Goal: Information Seeking & Learning: Learn about a topic

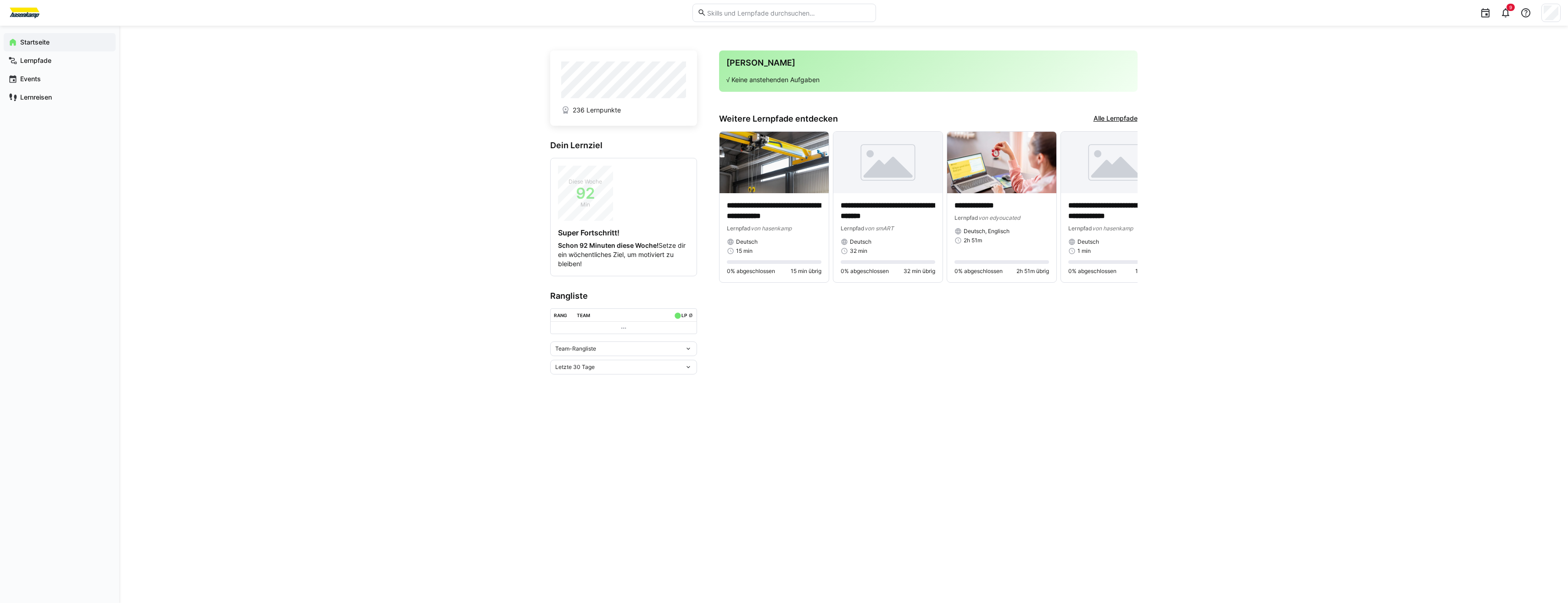
click at [1110, 119] on link "Alle Lernpfade" at bounding box center [1116, 119] width 44 height 10
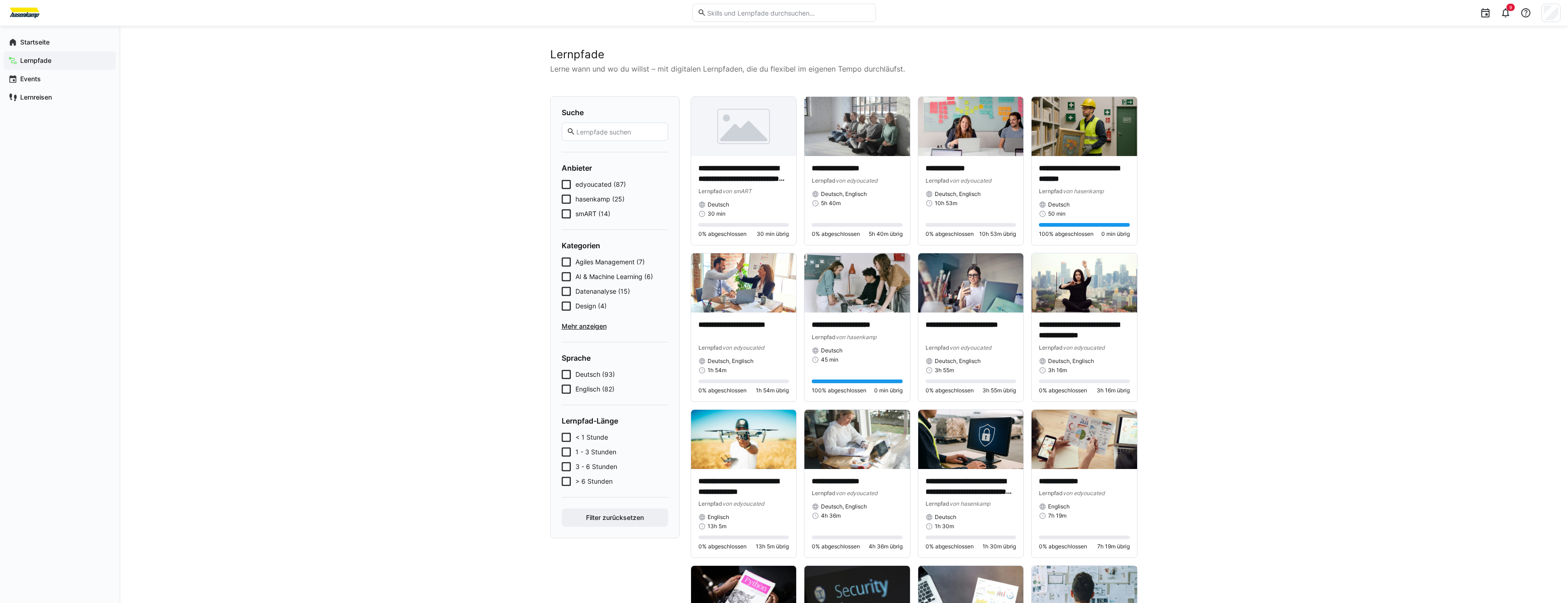
click at [592, 215] on span "smART (14)" at bounding box center [592, 213] width 35 height 9
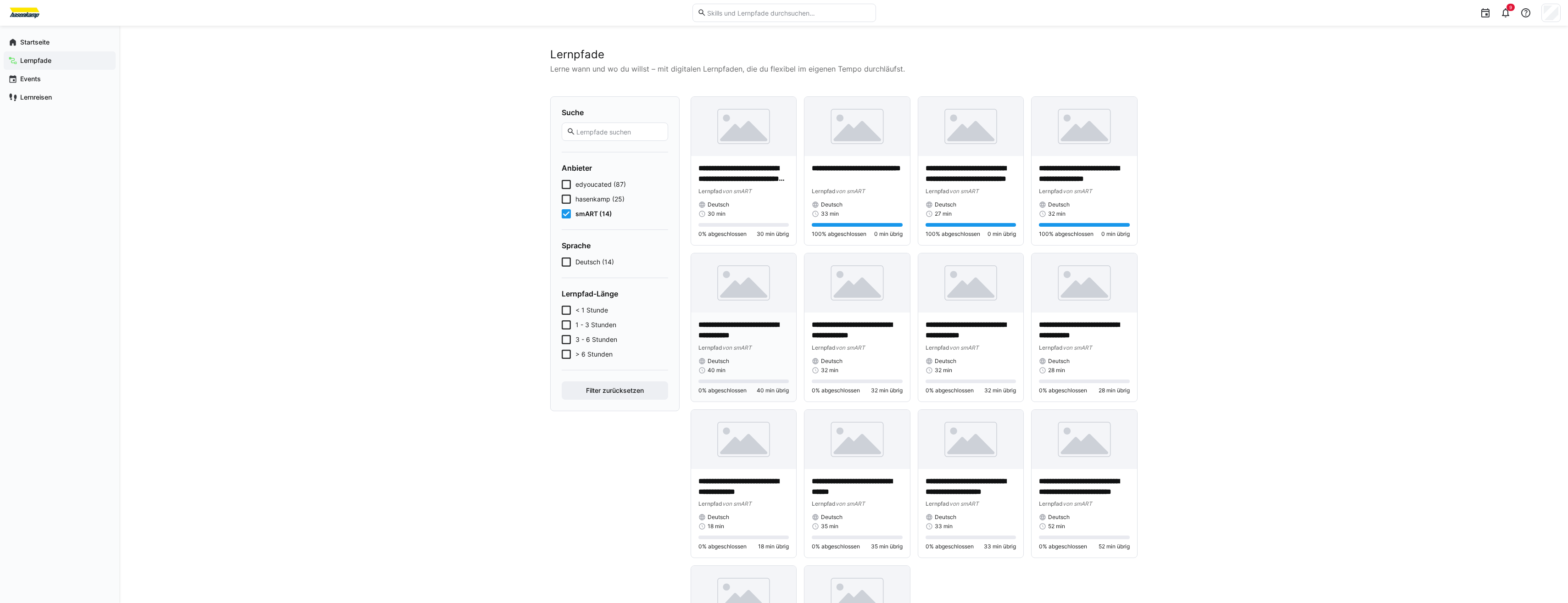
click at [751, 321] on p "**********" at bounding box center [743, 330] width 91 height 21
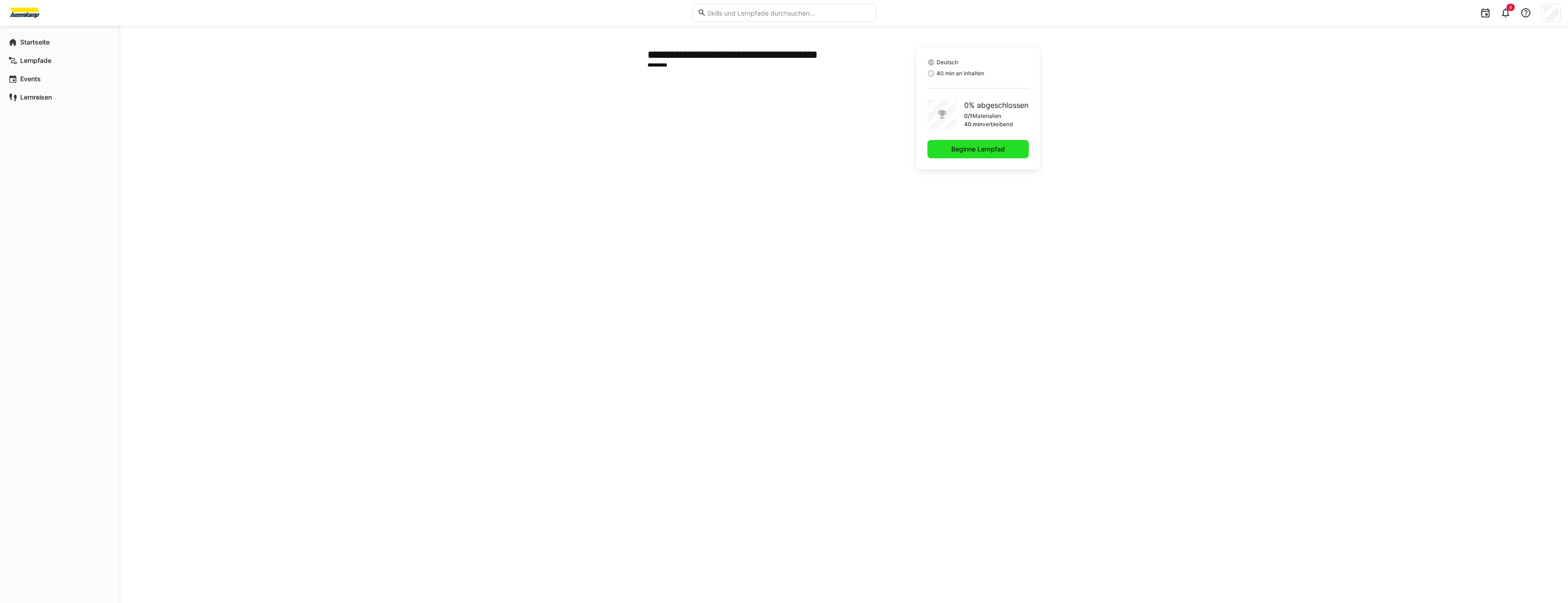
click at [963, 149] on span "Beginne Lernpfad" at bounding box center [978, 149] width 56 height 9
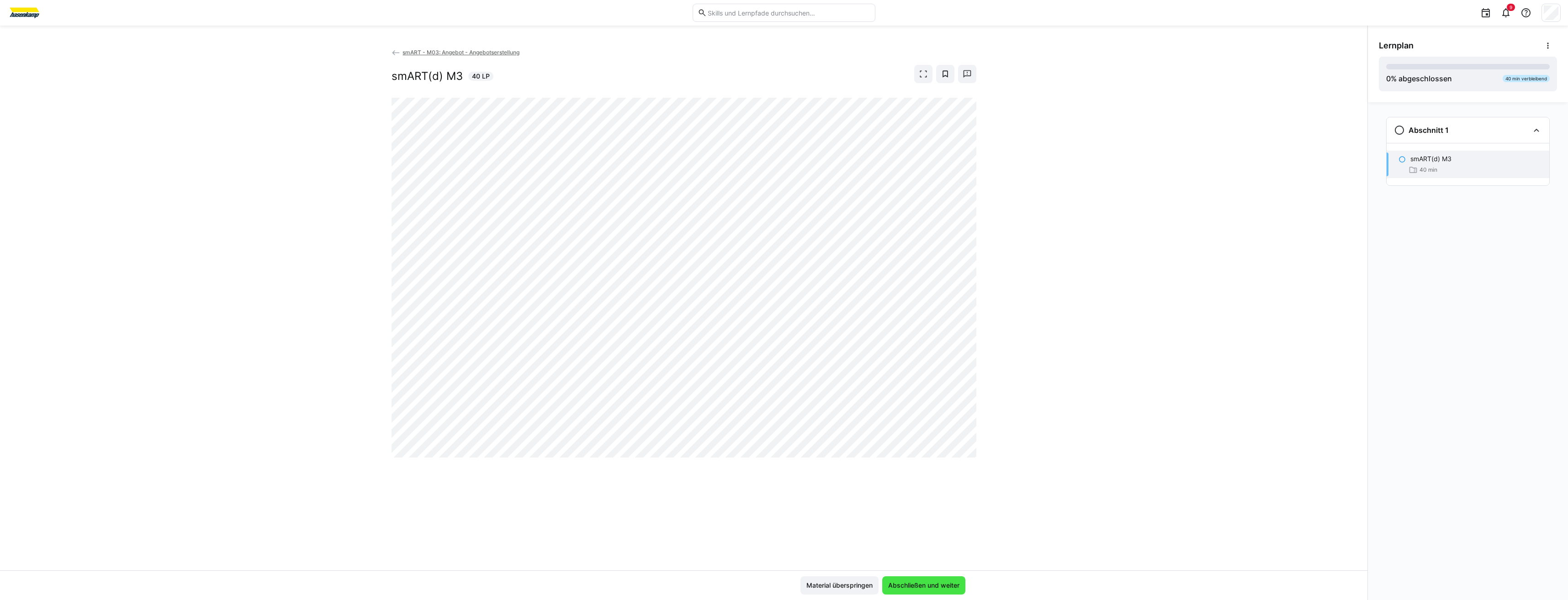
click at [934, 581] on span "Abschließen und weiter" at bounding box center [924, 585] width 74 height 9
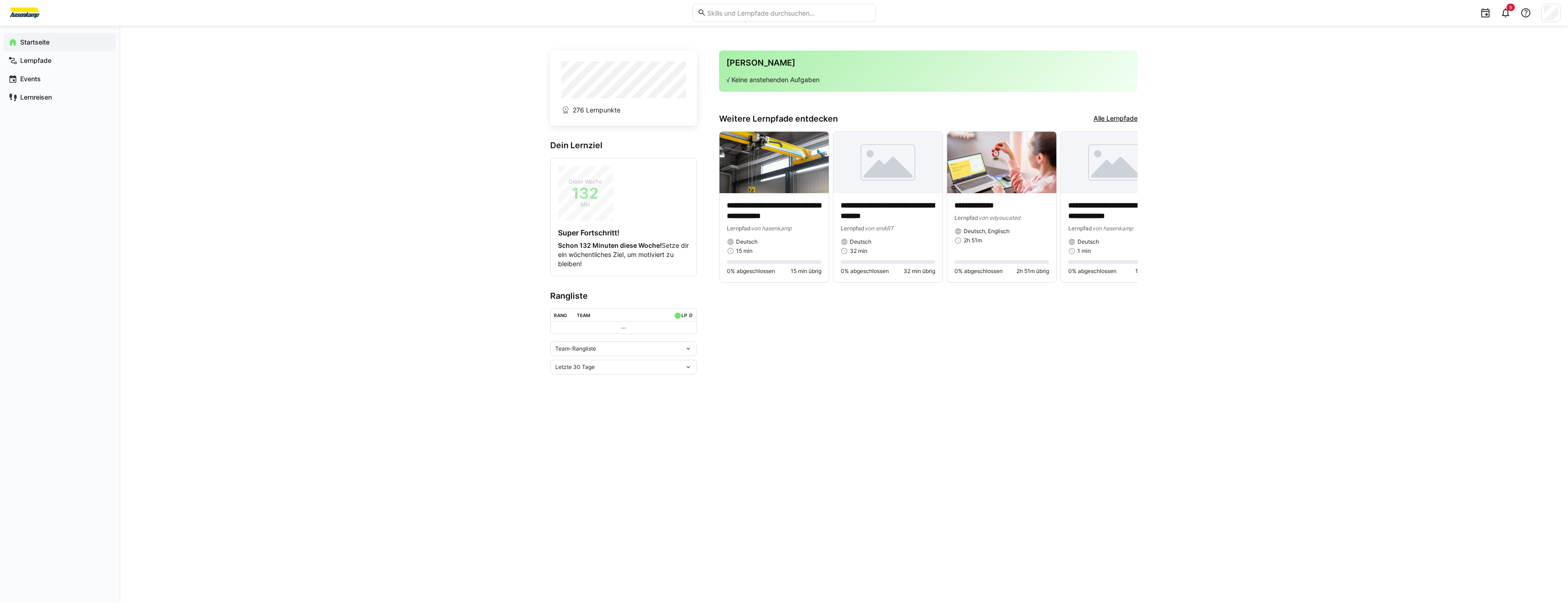
click at [1105, 120] on link "Alle Lernpfade" at bounding box center [1116, 119] width 44 height 10
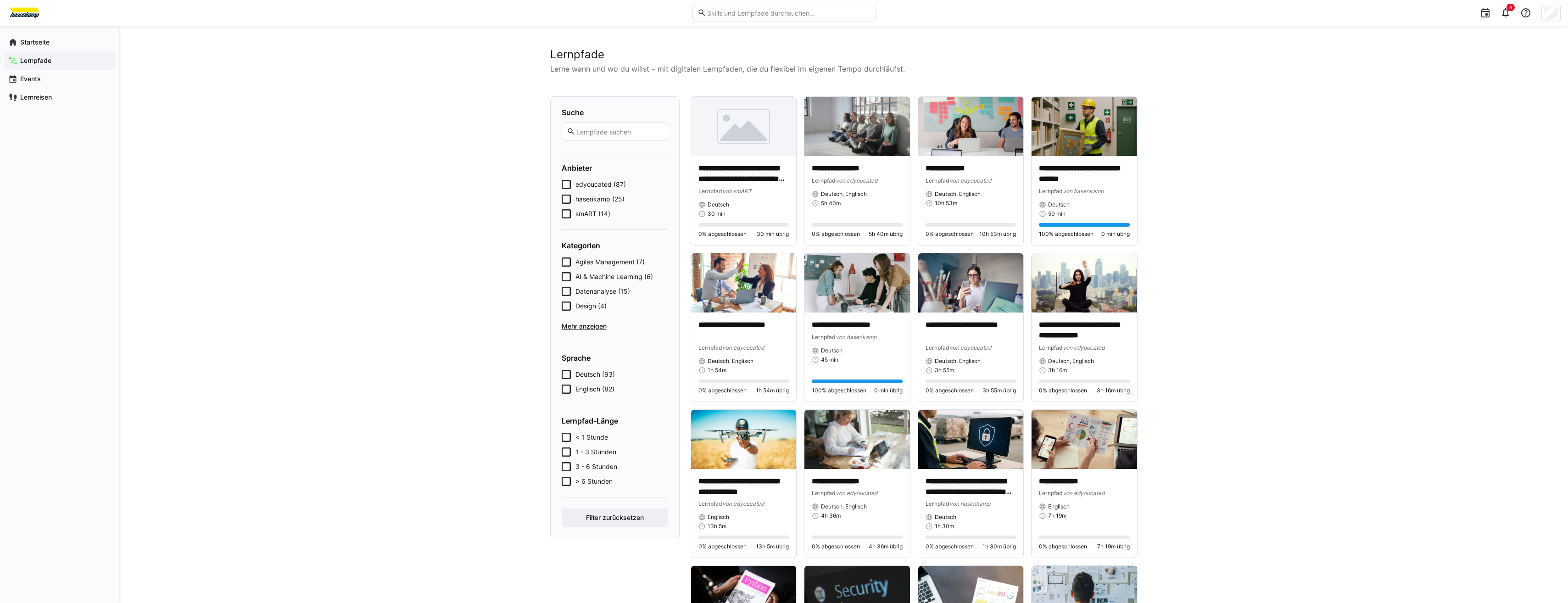
click at [595, 214] on span "smART (14)" at bounding box center [592, 213] width 35 height 9
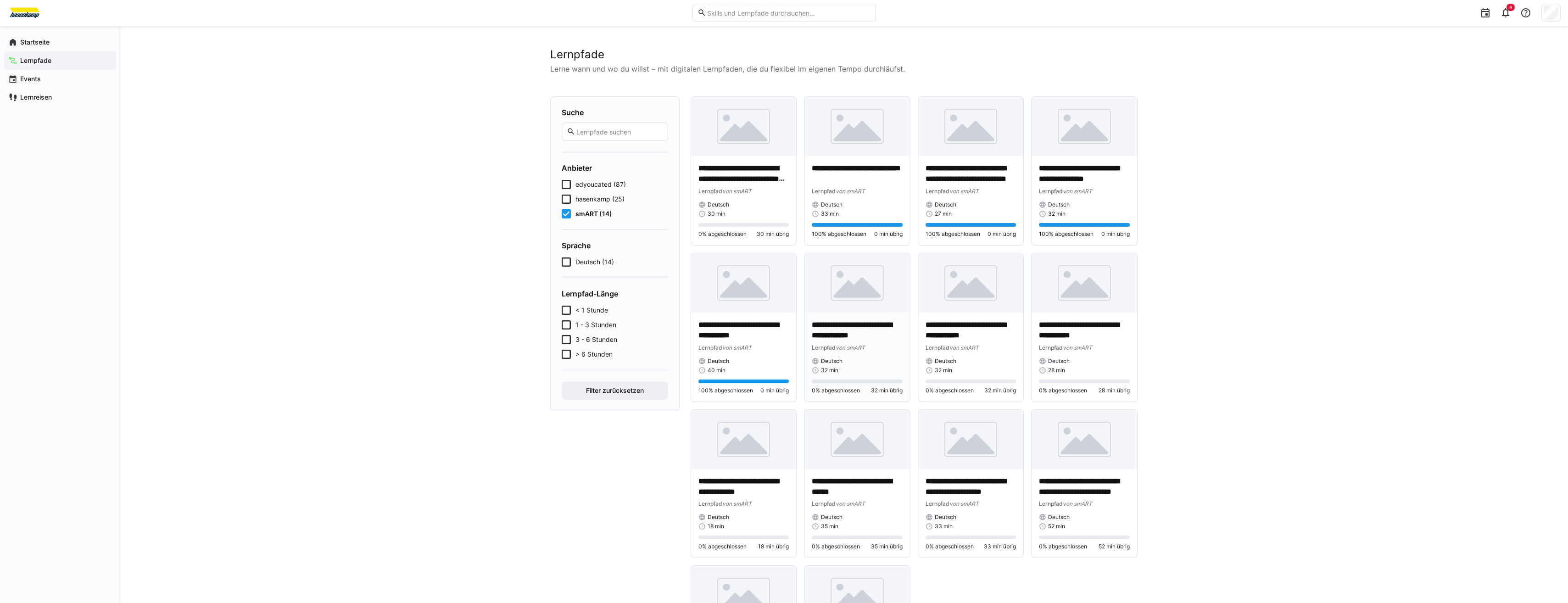
click at [849, 330] on p "**********" at bounding box center [857, 330] width 91 height 21
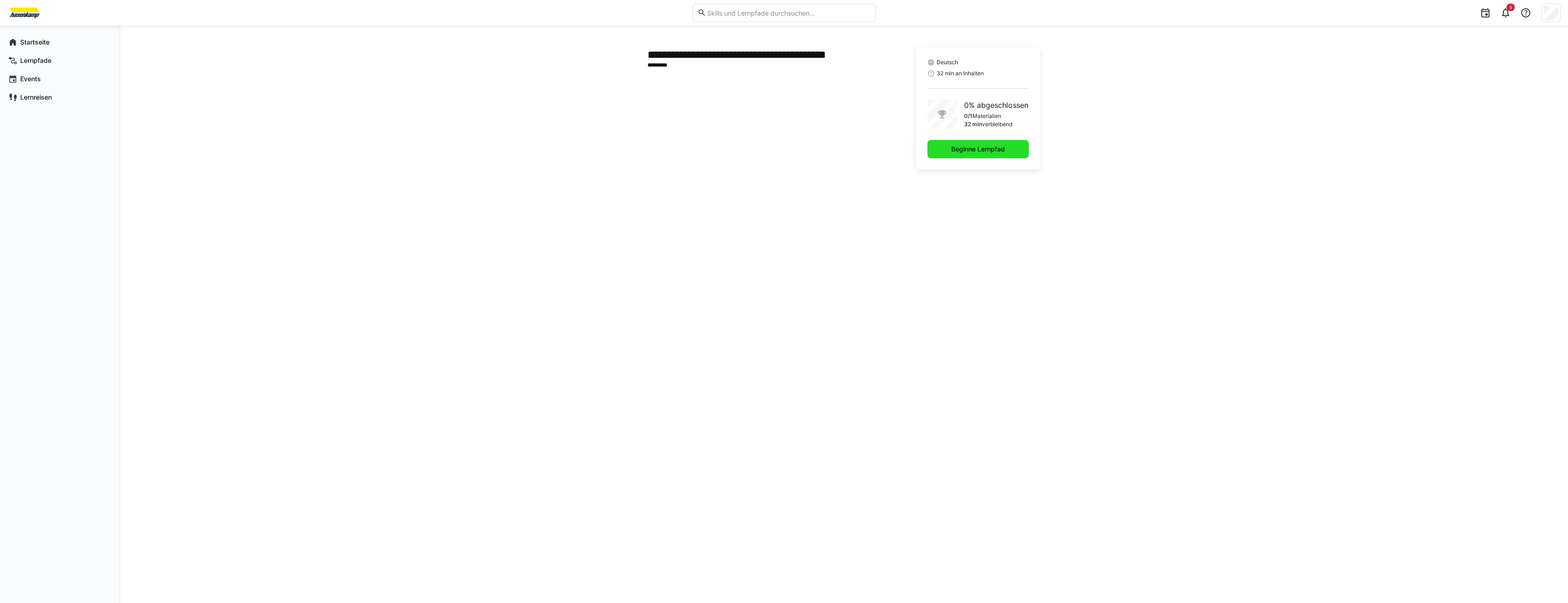
click at [950, 141] on span "Beginne Lernpfad" at bounding box center [978, 149] width 101 height 18
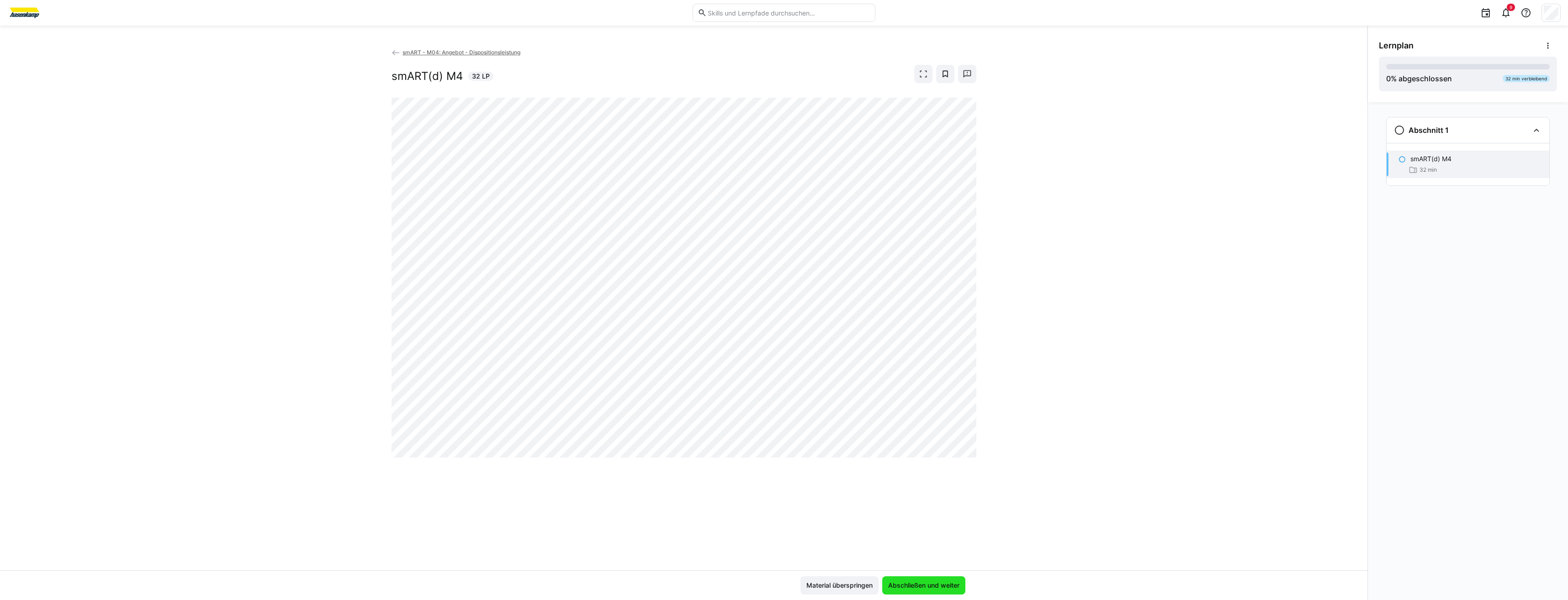
click at [896, 584] on span "Abschließen und weiter" at bounding box center [924, 585] width 74 height 9
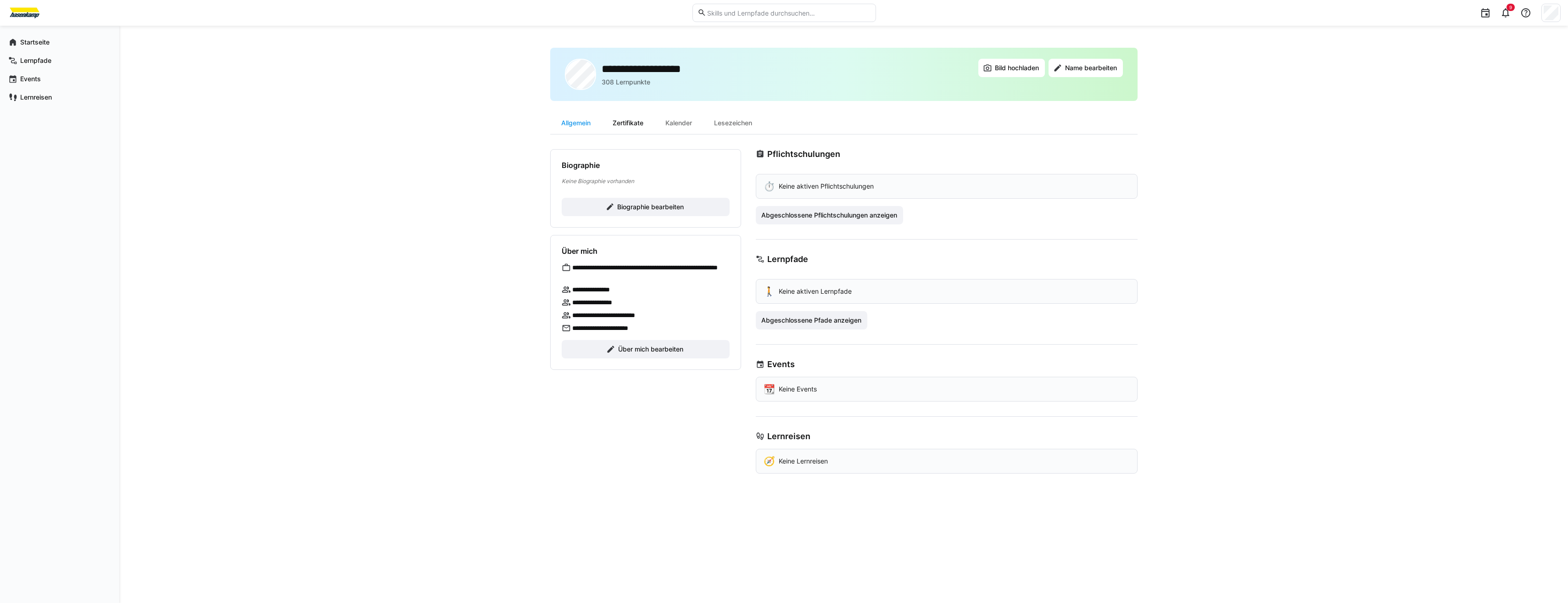
click at [627, 122] on div "Zertifikate" at bounding box center [628, 123] width 53 height 22
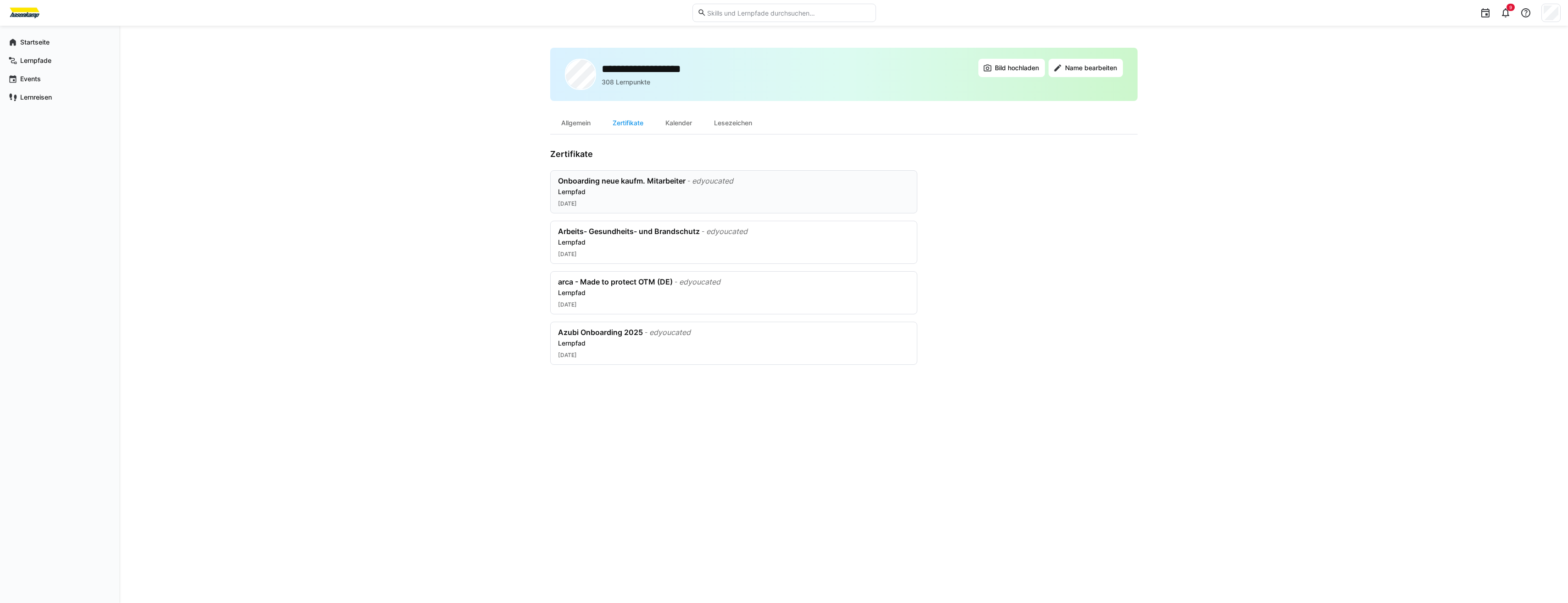
click at [679, 193] on div "Lernpfad" at bounding box center [734, 191] width 352 height 9
click at [583, 124] on div "Allgemein" at bounding box center [576, 123] width 51 height 22
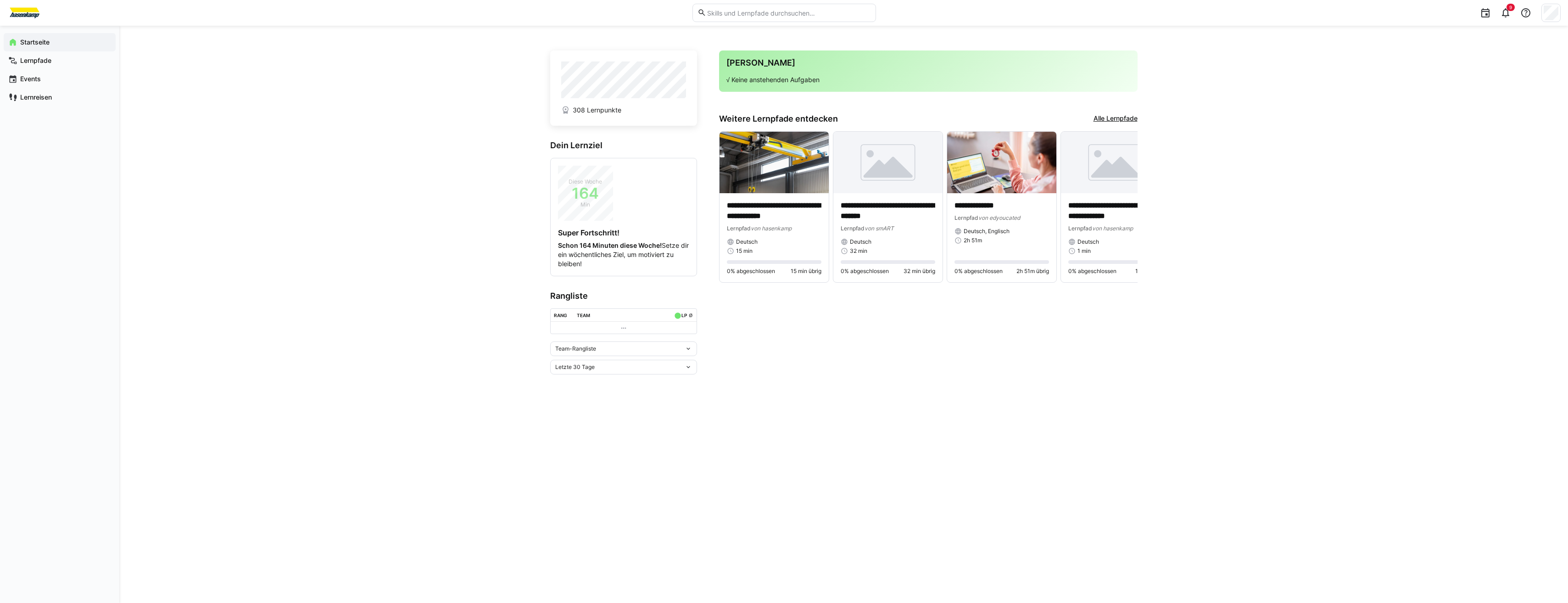
click at [1116, 116] on link "Alle Lernpfade" at bounding box center [1116, 119] width 44 height 10
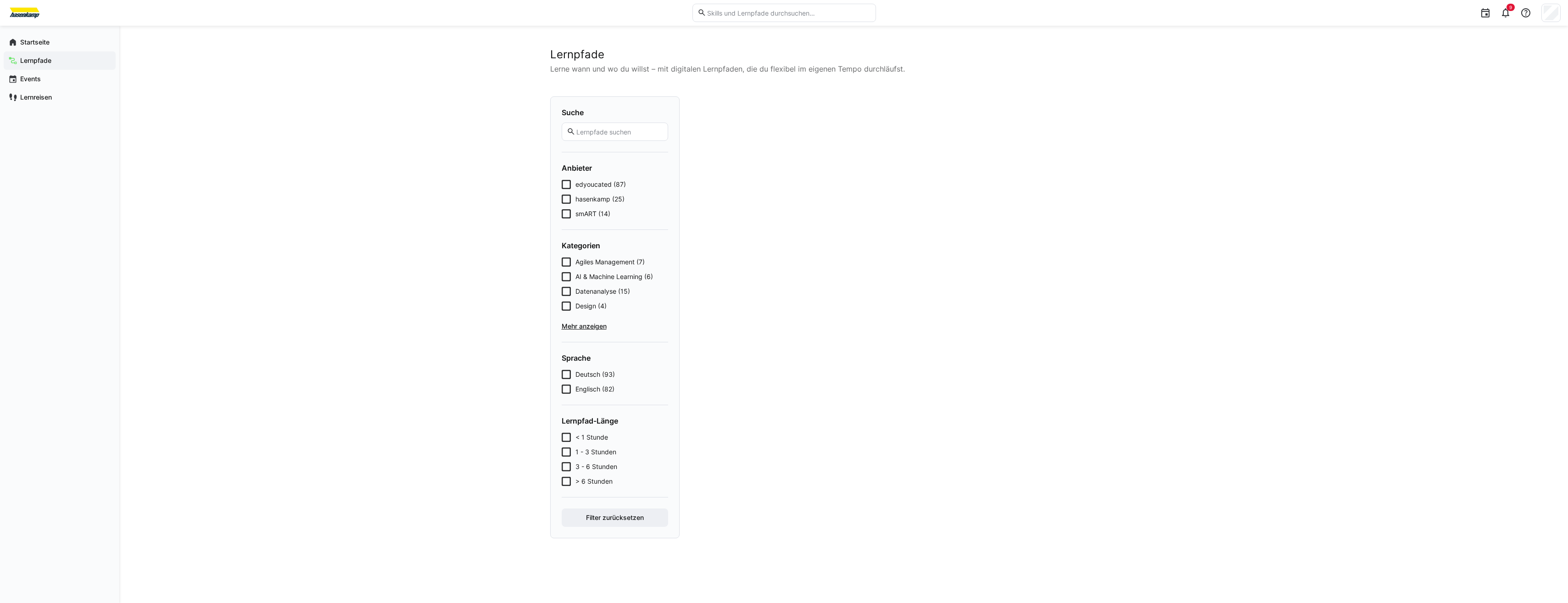
click at [586, 215] on span "smART (14)" at bounding box center [592, 213] width 35 height 9
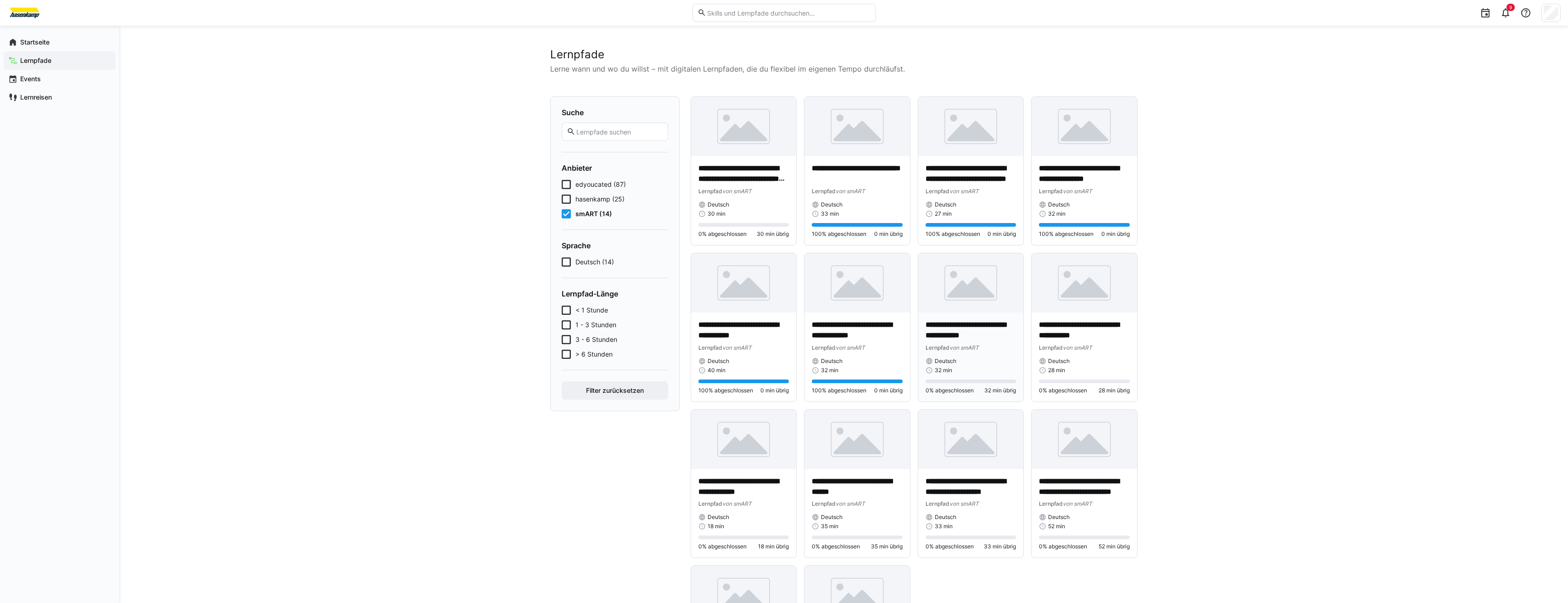
click at [980, 338] on p "**********" at bounding box center [971, 330] width 91 height 21
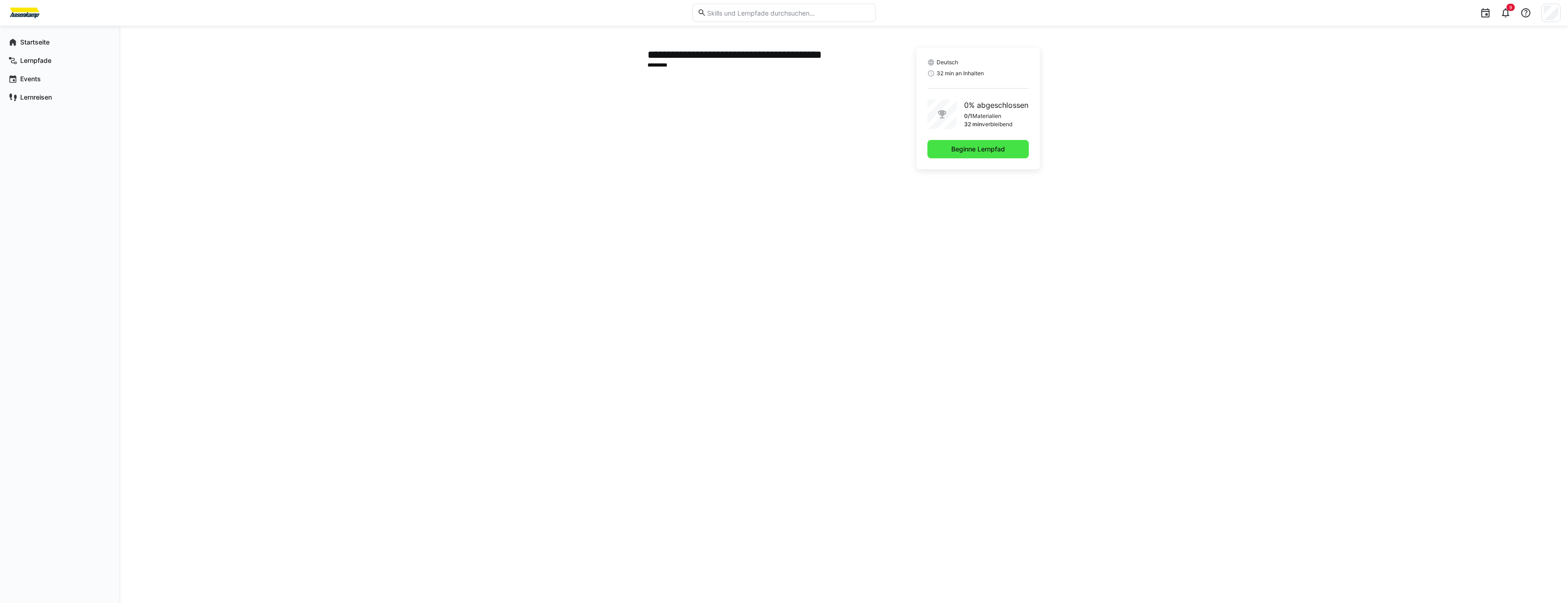
click at [994, 146] on span "Beginne Lernpfad" at bounding box center [978, 149] width 56 height 9
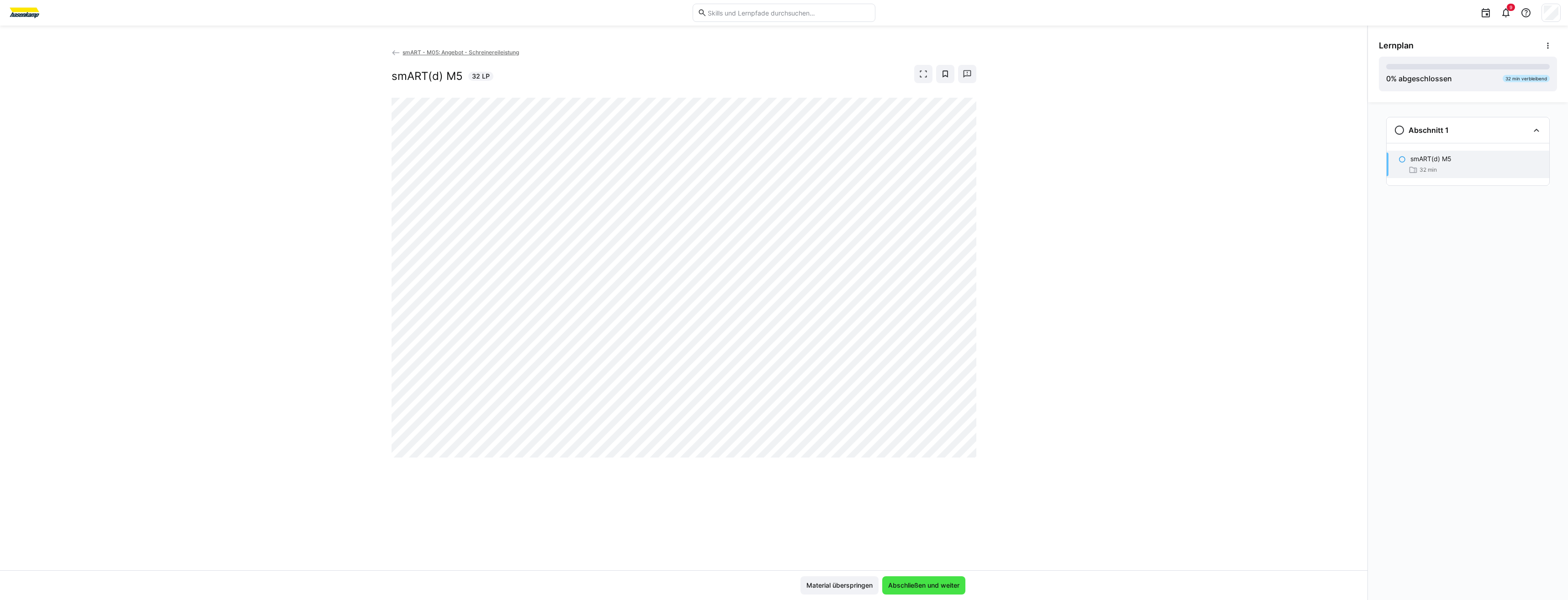
click at [925, 579] on span "Abschließen und weiter" at bounding box center [923, 585] width 83 height 18
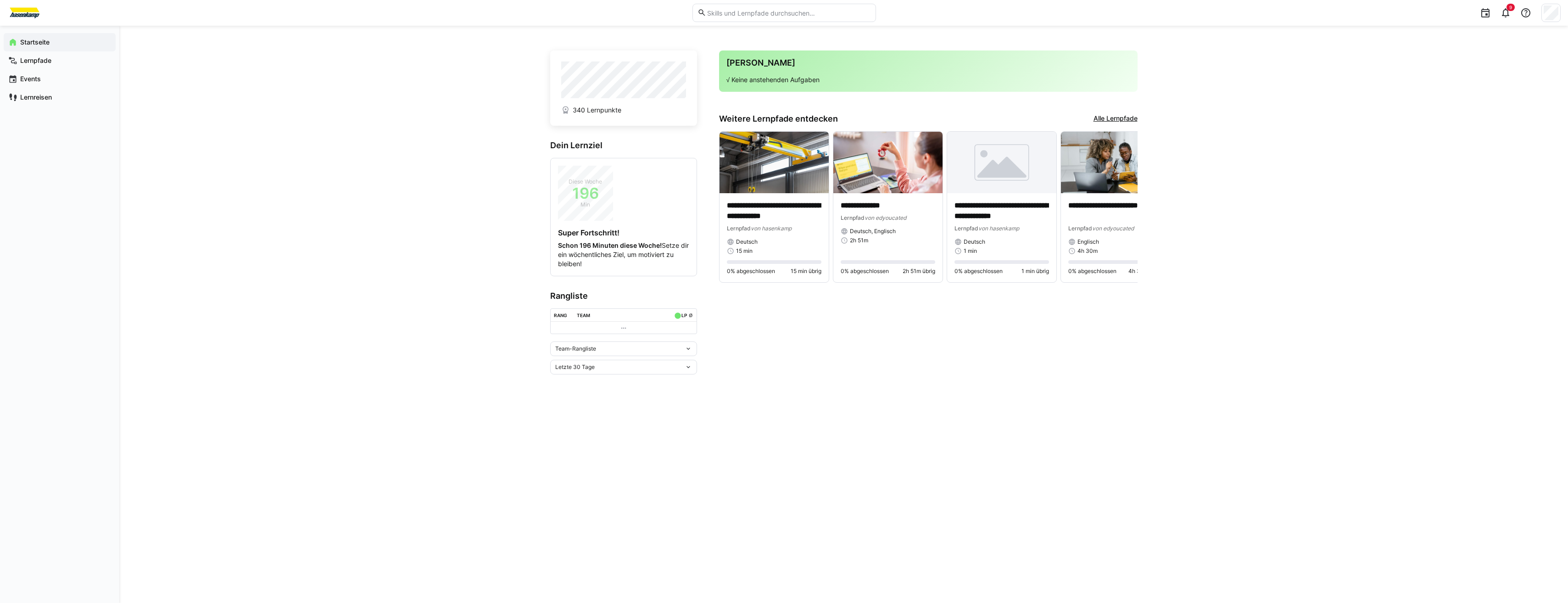
click at [1127, 118] on link "Alle Lernpfade" at bounding box center [1116, 119] width 44 height 10
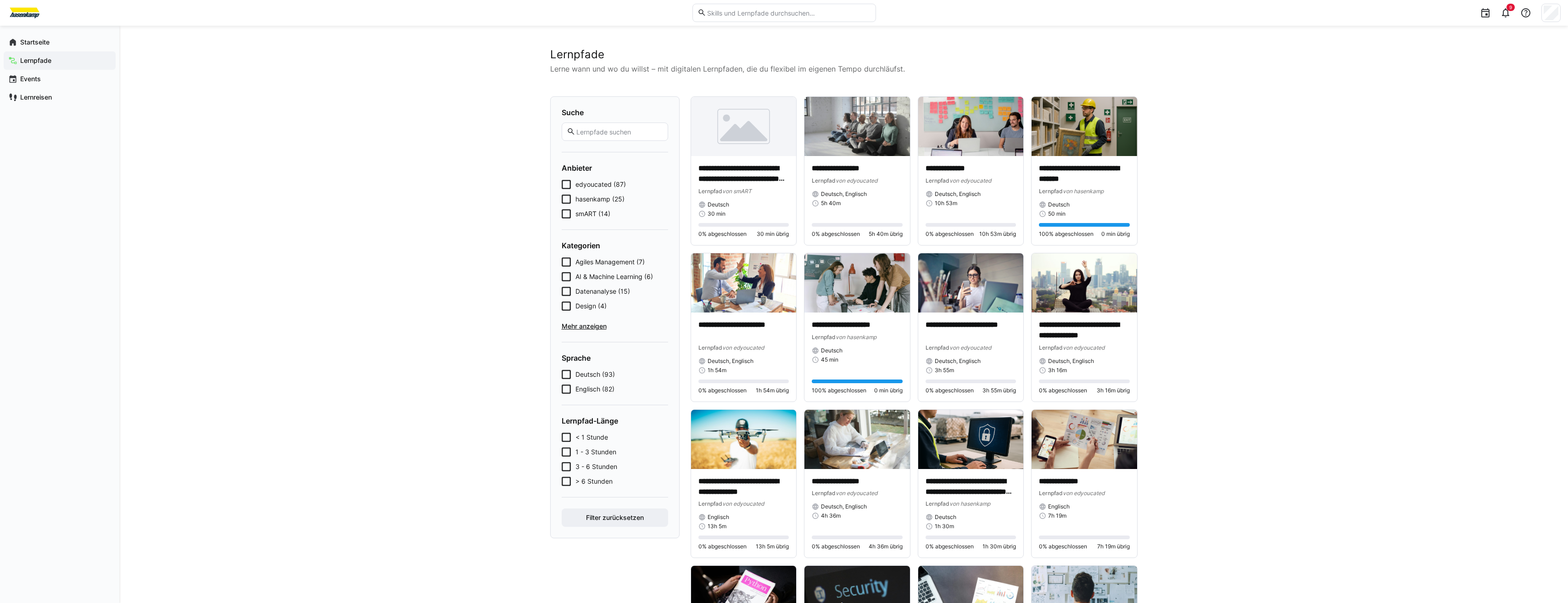
click at [589, 213] on span "smART (14)" at bounding box center [592, 213] width 35 height 9
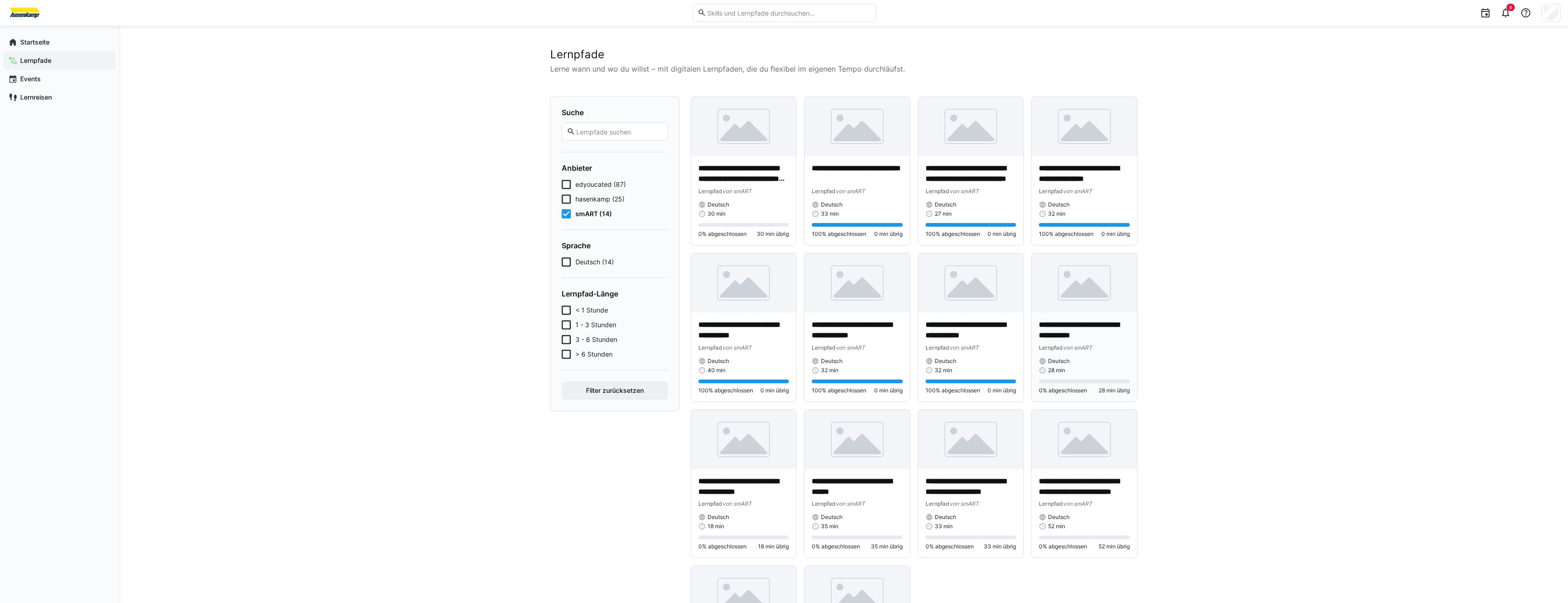
click at [1079, 297] on img at bounding box center [1084, 283] width 106 height 59
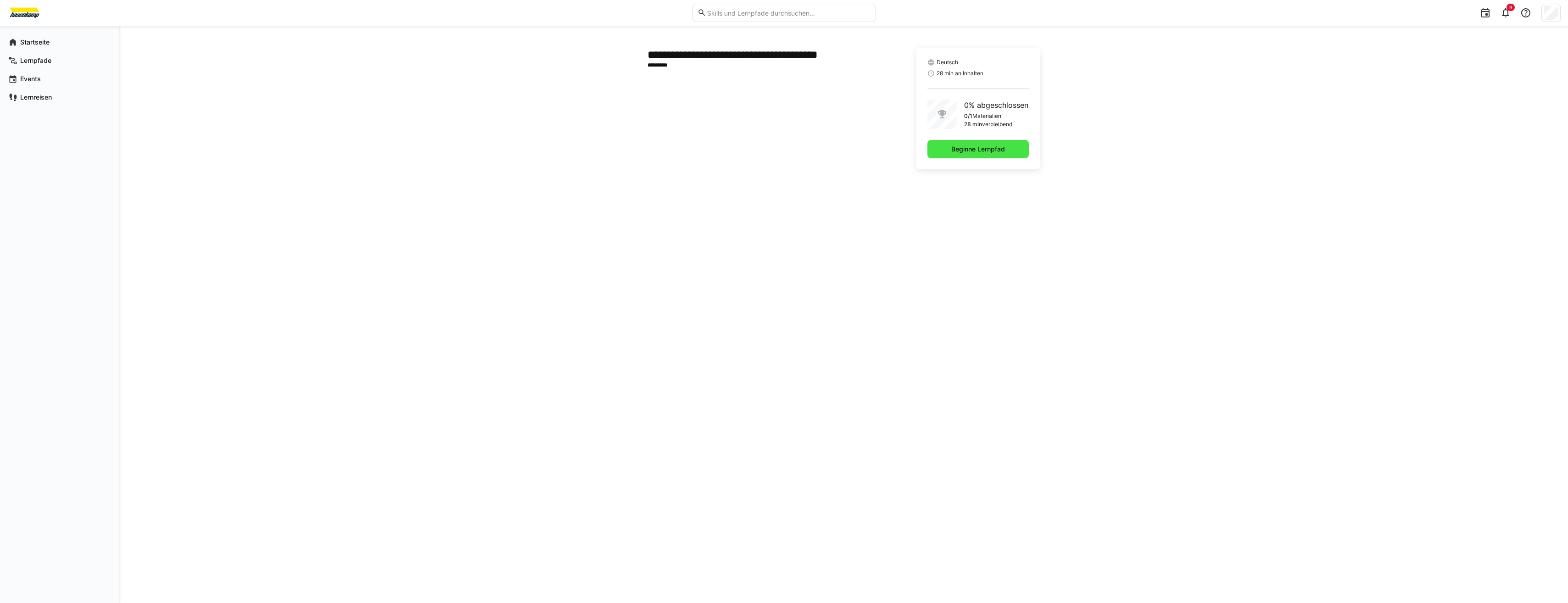
click at [1000, 149] on span "Beginne Lernpfad" at bounding box center [978, 149] width 56 height 9
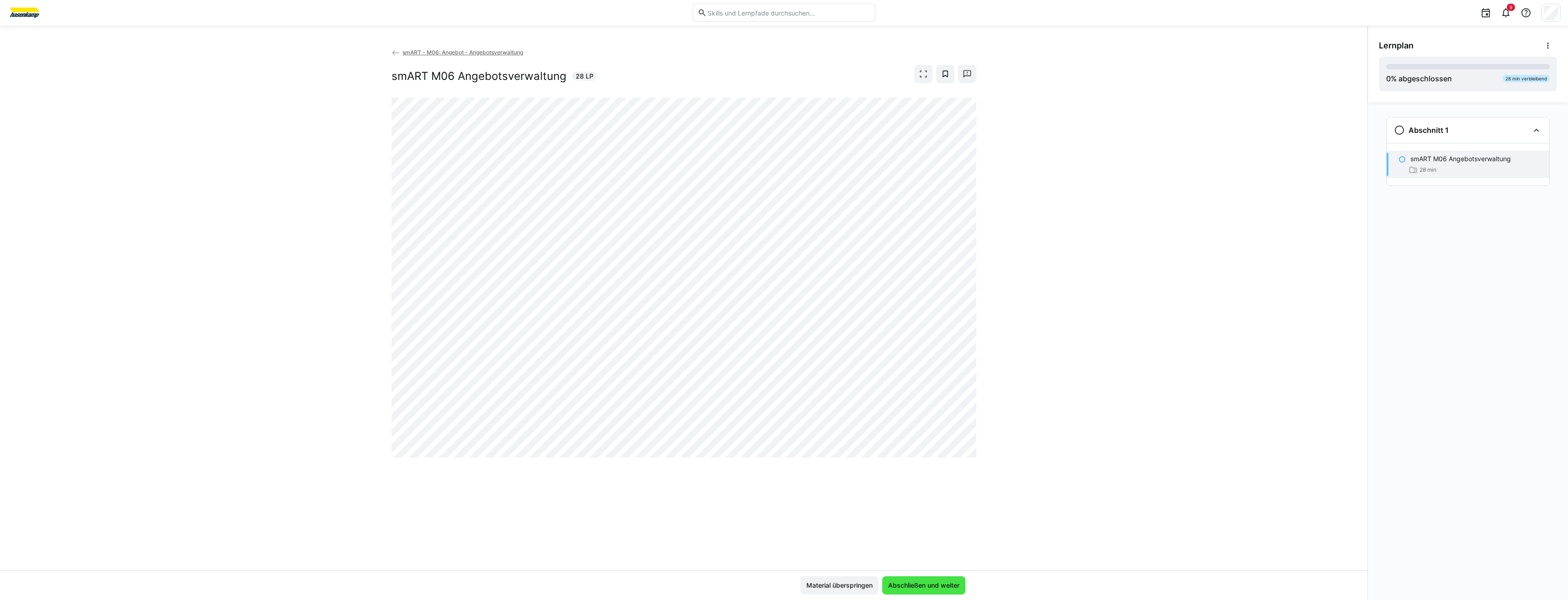
click at [911, 587] on span "Abschließen und weiter" at bounding box center [924, 585] width 74 height 9
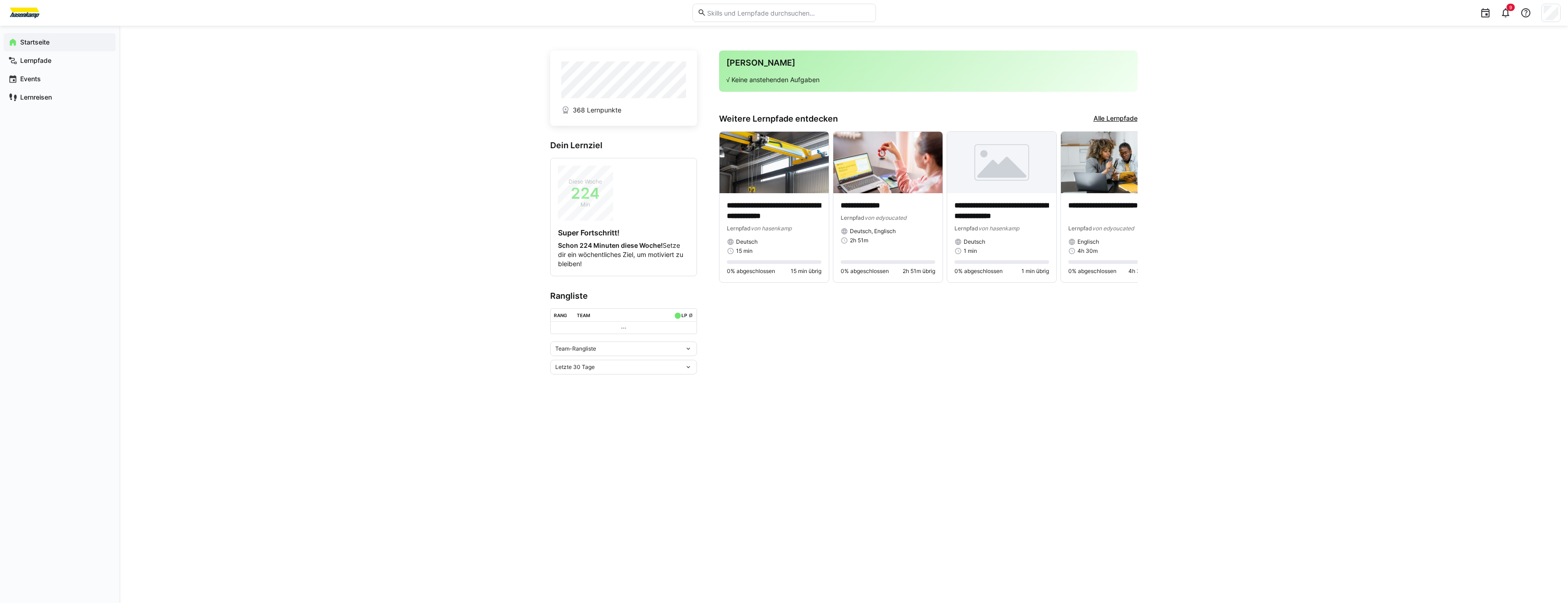
click at [1116, 117] on link "Alle Lernpfade" at bounding box center [1116, 119] width 44 height 10
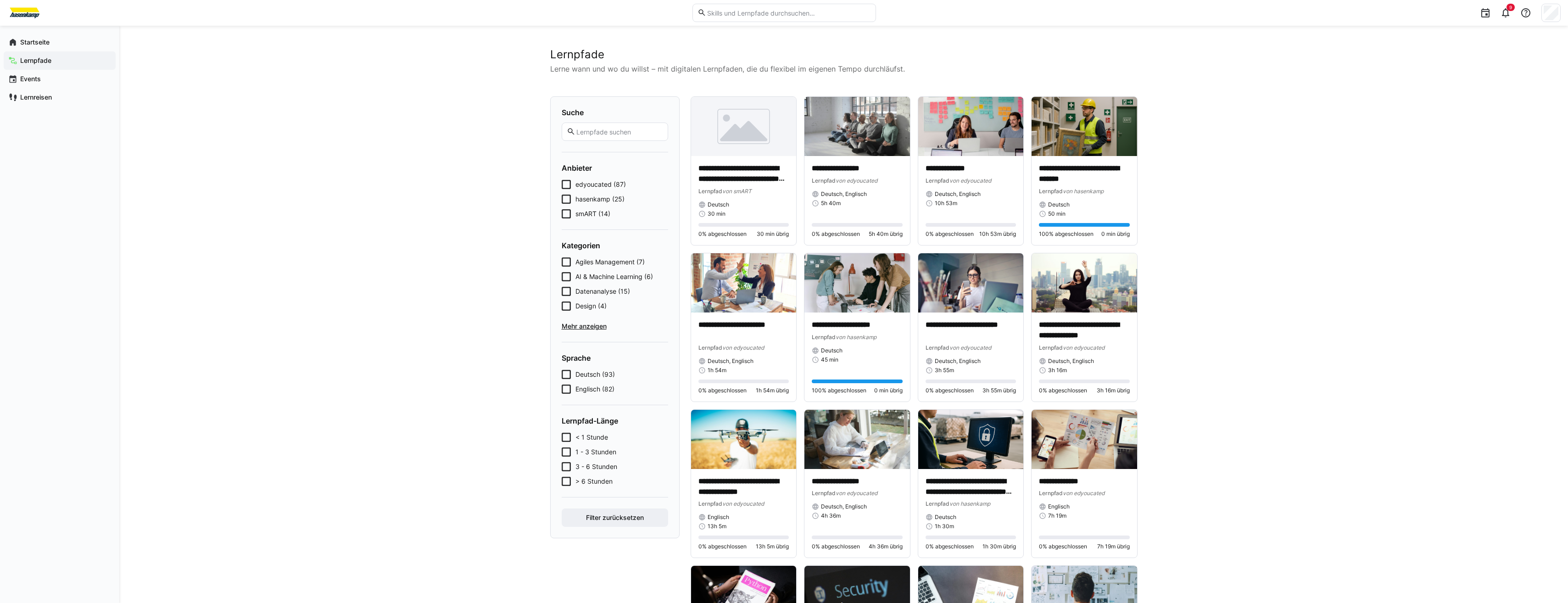
click at [598, 215] on span "smART (14)" at bounding box center [592, 213] width 35 height 9
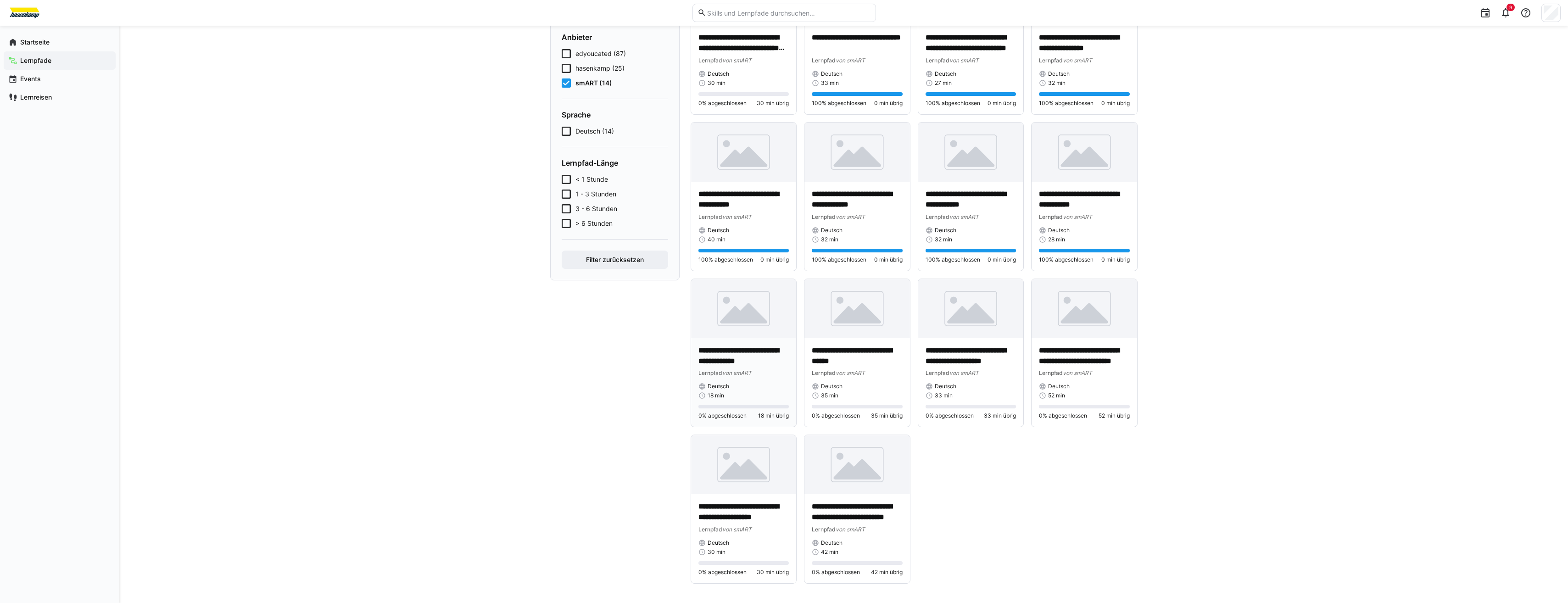
scroll to position [134, 0]
